Goal: Navigation & Orientation: Find specific page/section

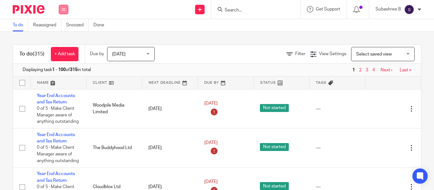
click at [59, 8] on button at bounding box center [64, 10] width 10 height 10
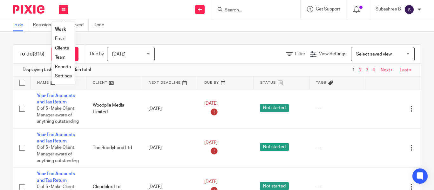
click at [66, 49] on link "Clients" at bounding box center [62, 48] width 14 height 4
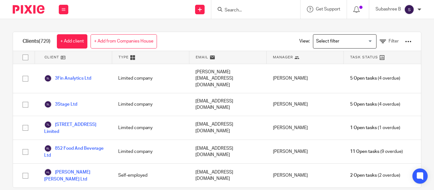
click at [330, 46] on input "Search for option" at bounding box center [343, 41] width 59 height 11
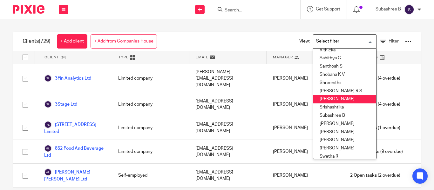
scroll to position [259, 0]
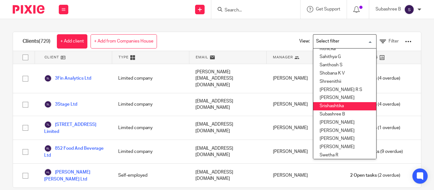
click at [333, 104] on li "Srishashtika" at bounding box center [344, 106] width 63 height 8
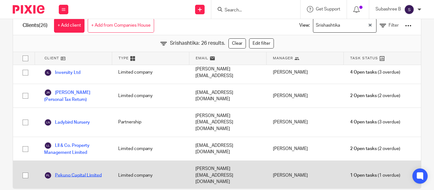
scroll to position [279, 0]
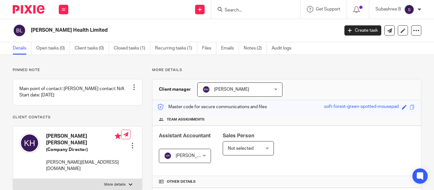
scroll to position [174, 0]
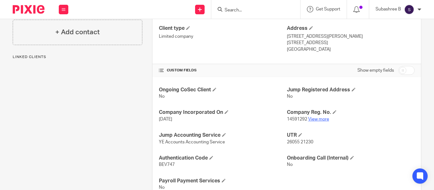
click at [317, 120] on link "View more" at bounding box center [318, 119] width 21 height 4
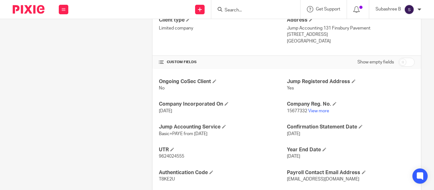
scroll to position [185, 0]
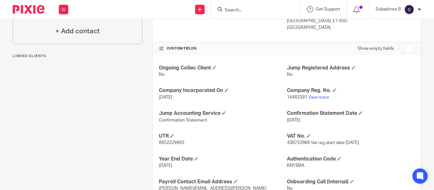
scroll to position [243, 0]
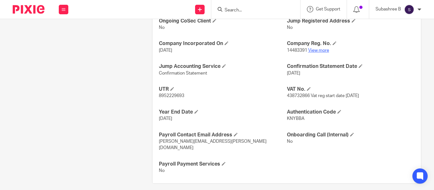
click at [316, 51] on link "View more" at bounding box center [318, 50] width 21 height 4
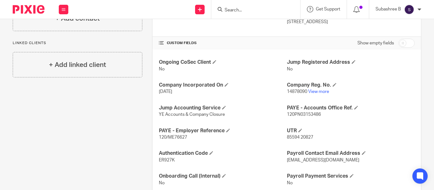
scroll to position [200, 0]
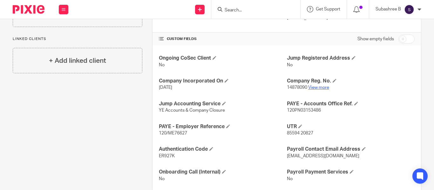
click at [313, 87] on link "View more" at bounding box center [318, 87] width 21 height 4
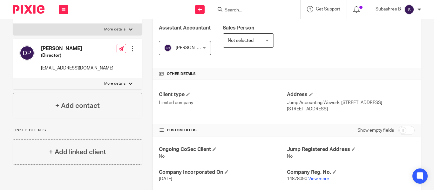
scroll to position [0, 0]
